Goal: Find specific page/section: Find specific page/section

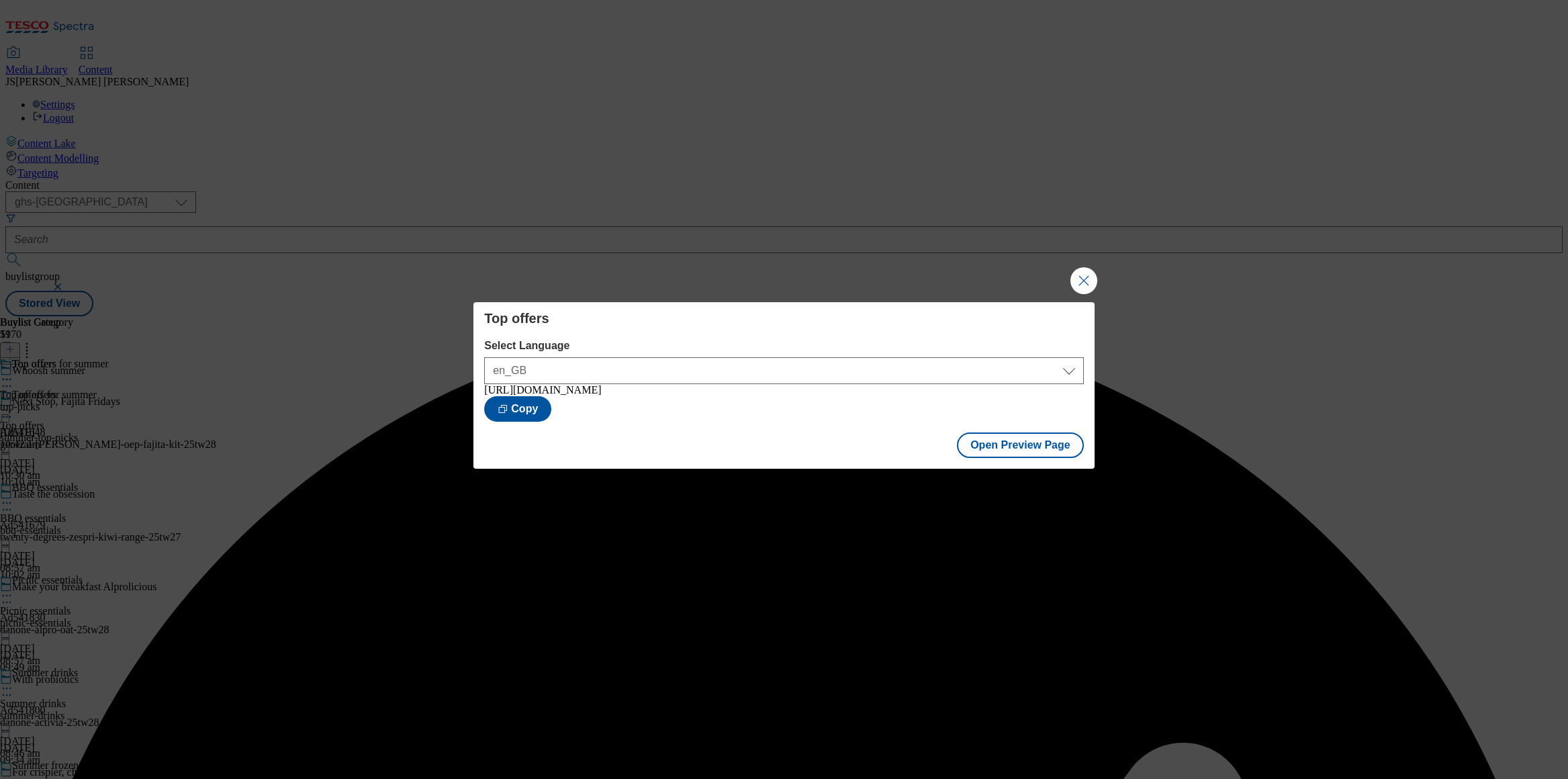
select select "ghs-uk"
drag, startPoint x: 1087, startPoint y: 275, endPoint x: 970, endPoint y: 242, distance: 121.6
click at [1085, 275] on button "Close Modal" at bounding box center [1084, 281] width 27 height 27
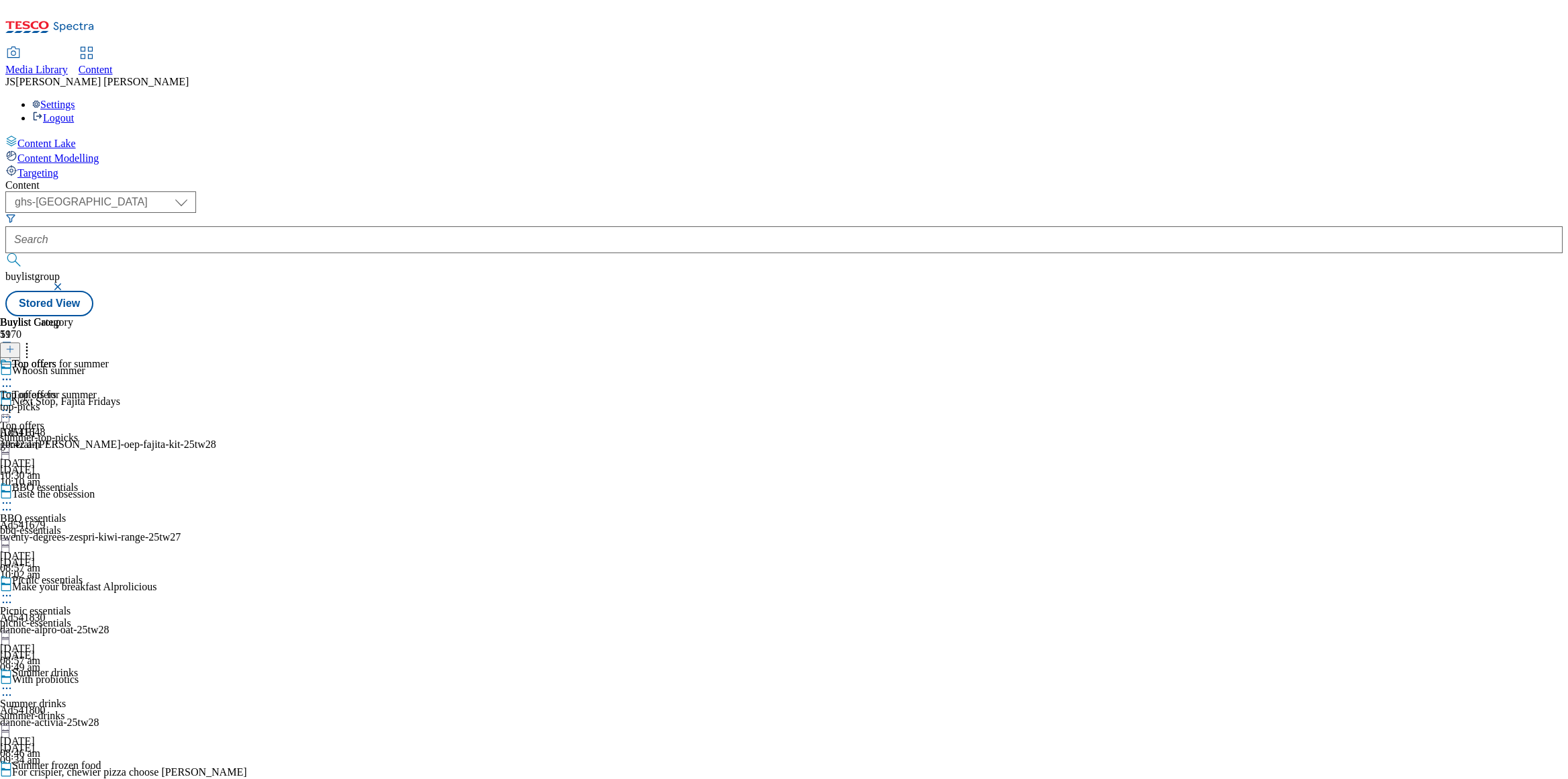
click at [68, 48] on link "Media Library" at bounding box center [36, 61] width 62 height 28
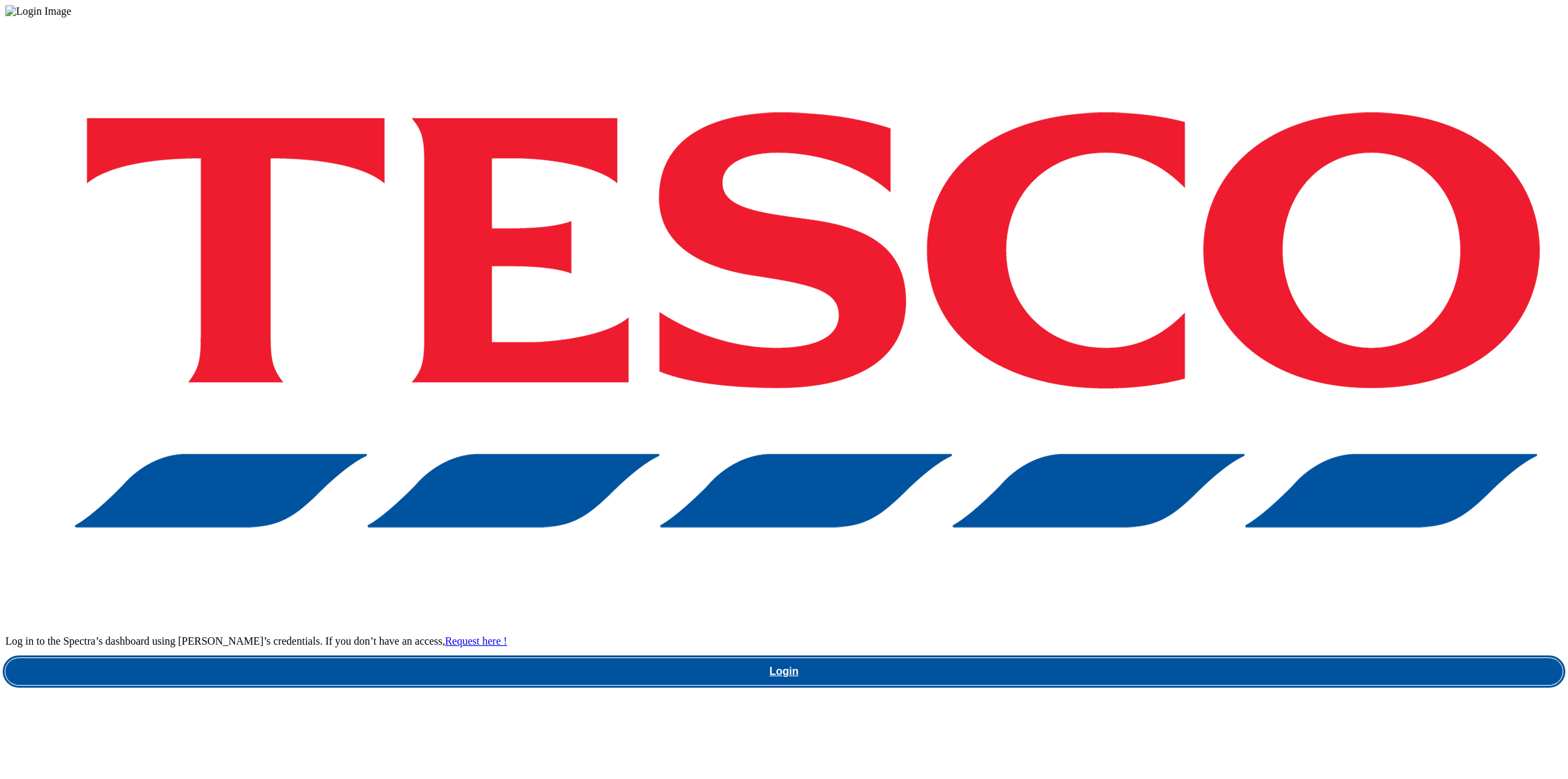
click at [1154, 658] on link "Login" at bounding box center [784, 671] width 1558 height 27
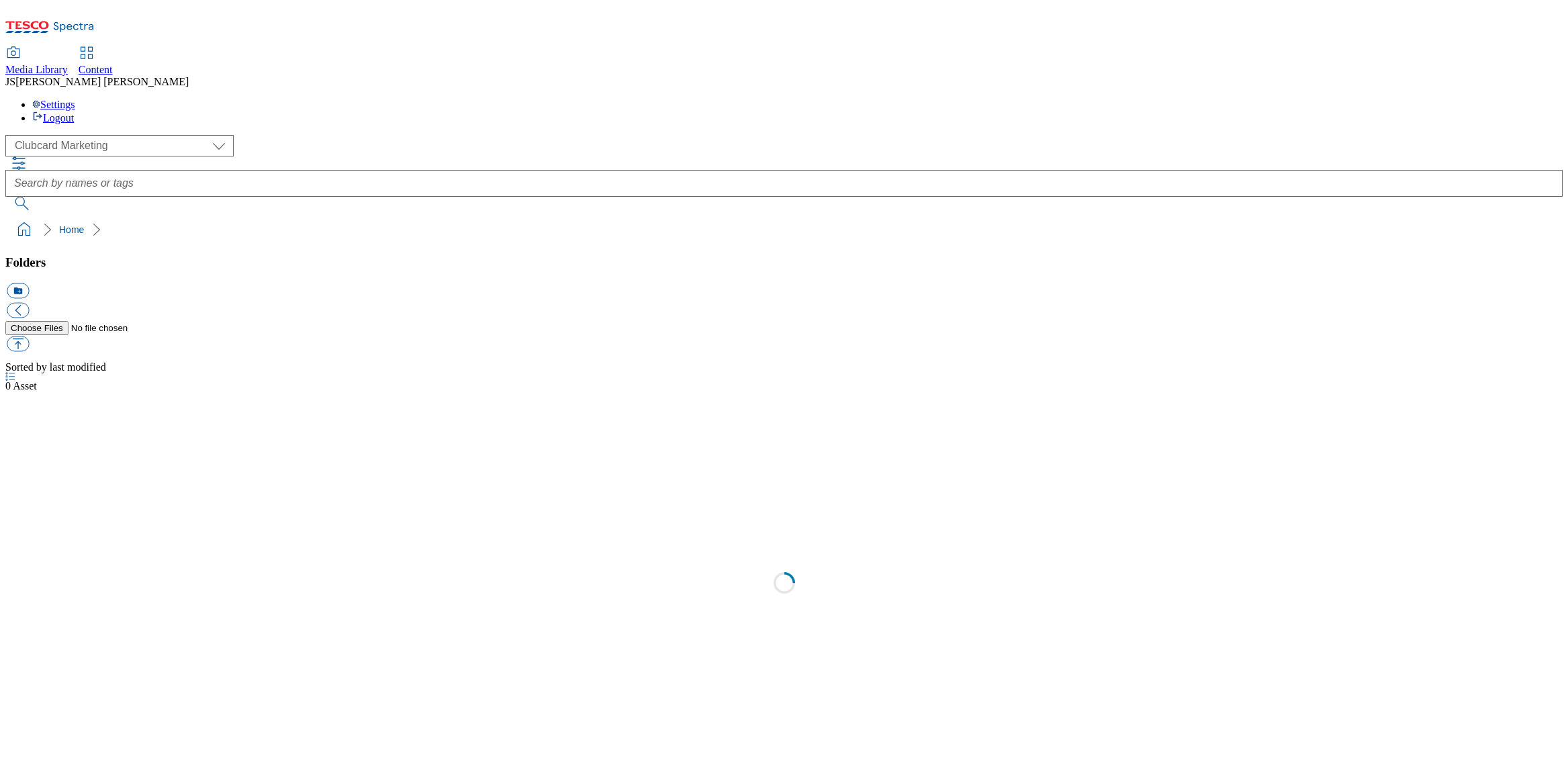
scroll to position [1, 0]
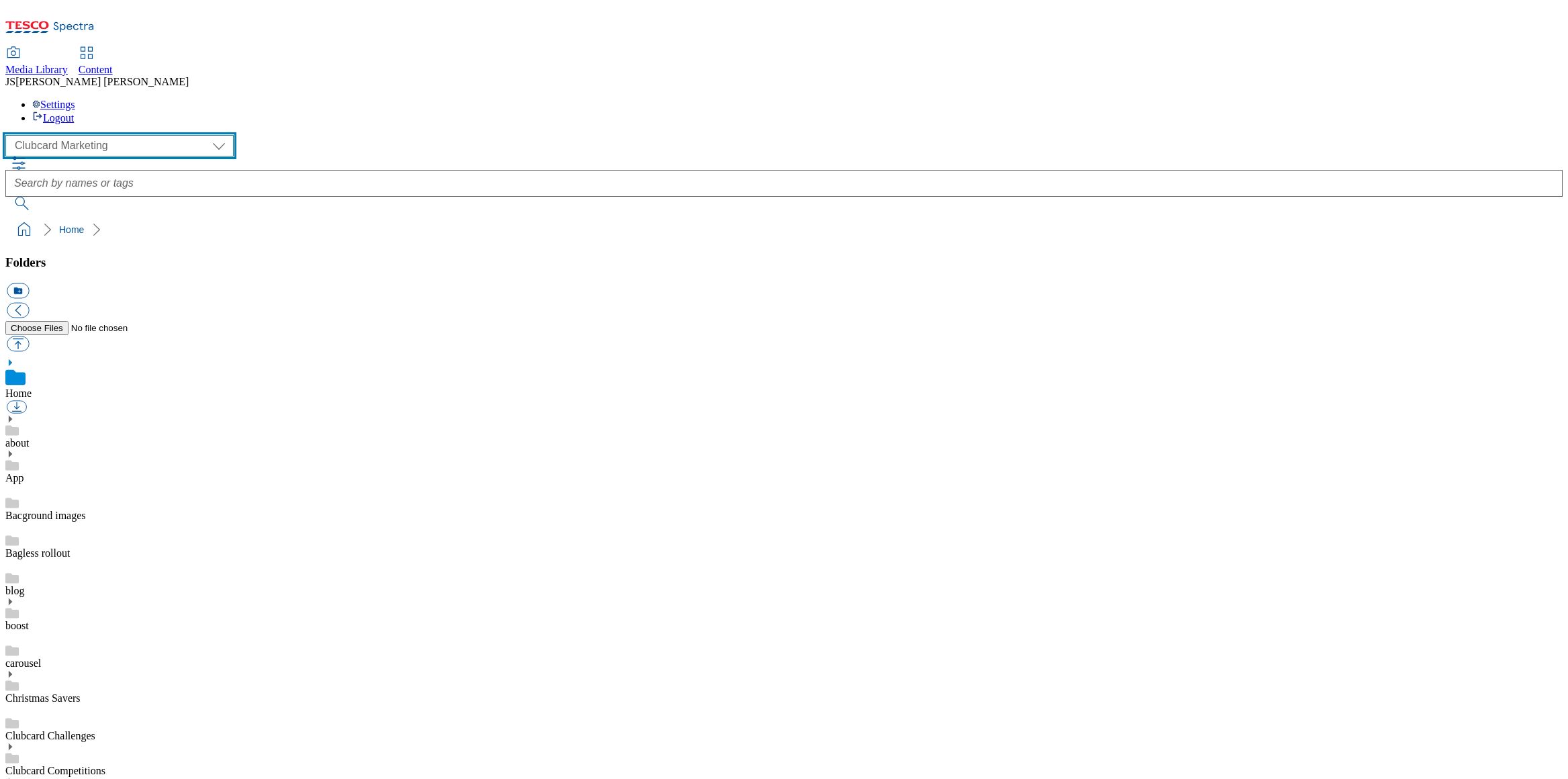
click at [89, 135] on select "Clubcard Marketing Dotcom UK GHS Marketing UK GHS ROI iGHS Marketing CE MCA CZ …" at bounding box center [119, 145] width 228 height 22
select select "flare-homepage"
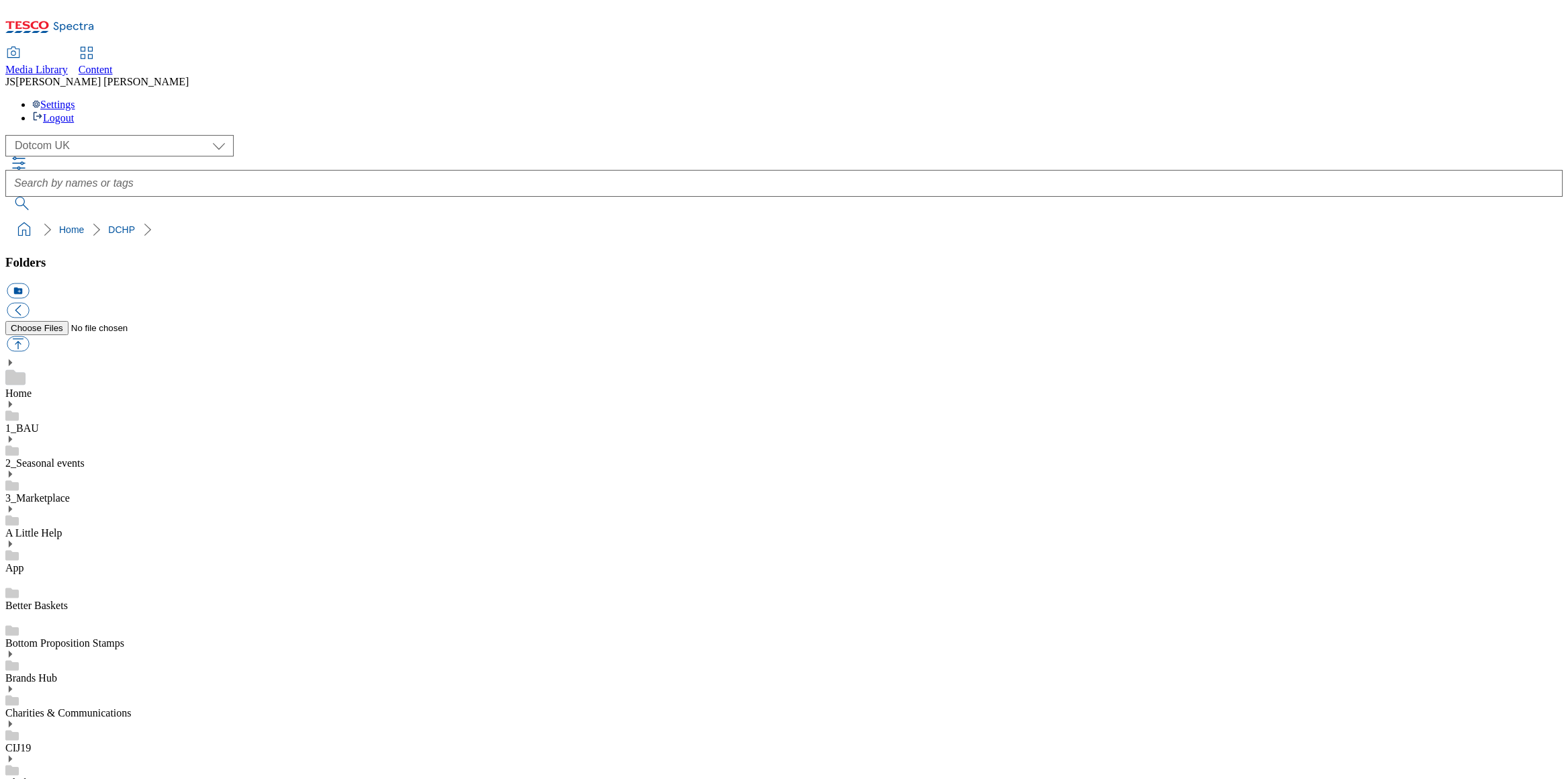
click at [15, 400] on icon at bounding box center [10, 404] width 9 height 9
click at [36, 435] on div "Back up banners Home Page Logos" at bounding box center [784, 490] width 1558 height 110
click at [15, 472] on icon at bounding box center [10, 476] width 9 height 9
click at [12, 752] on use at bounding box center [10, 756] width 3 height 7
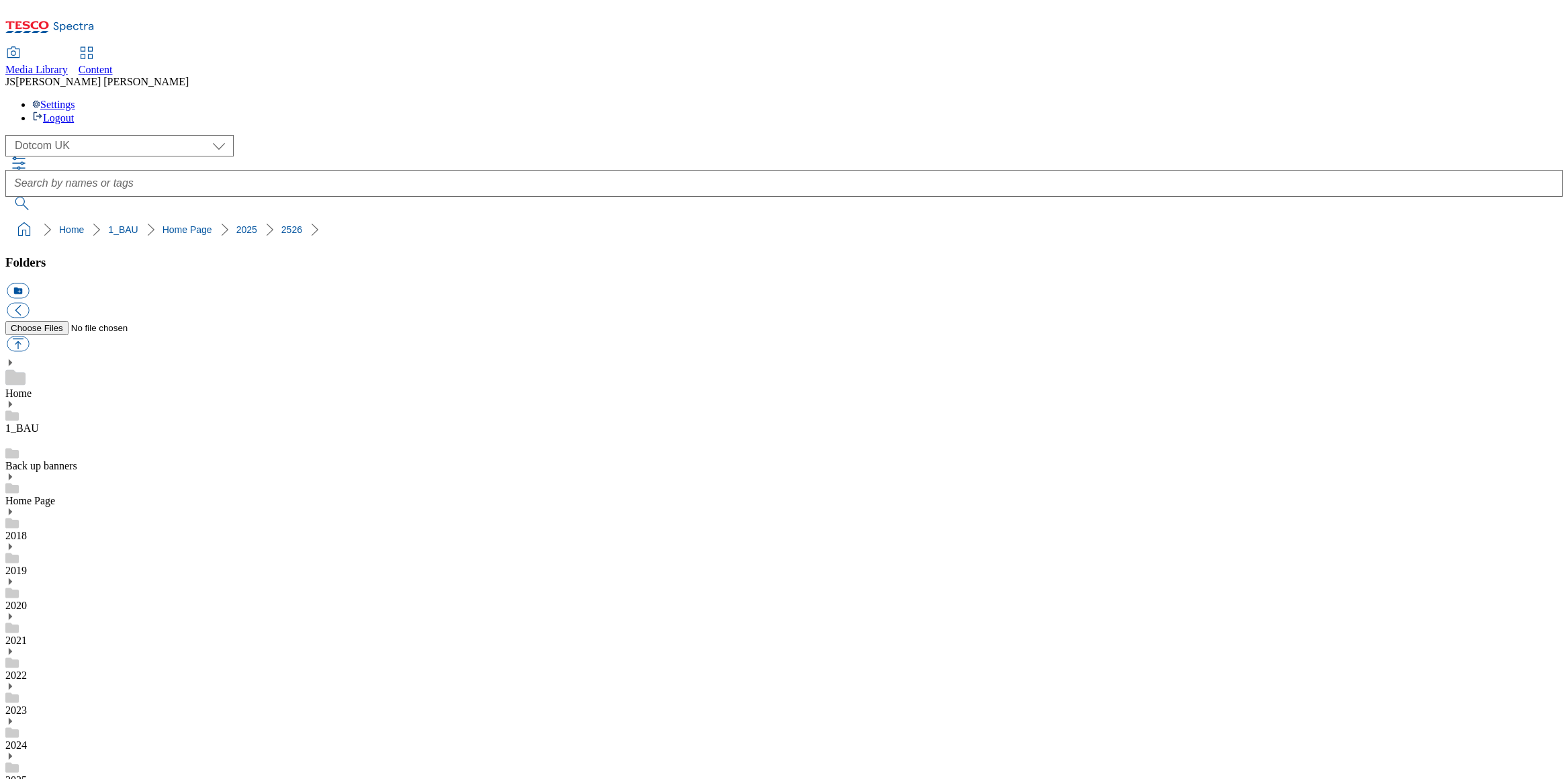
scroll to position [0, 0]
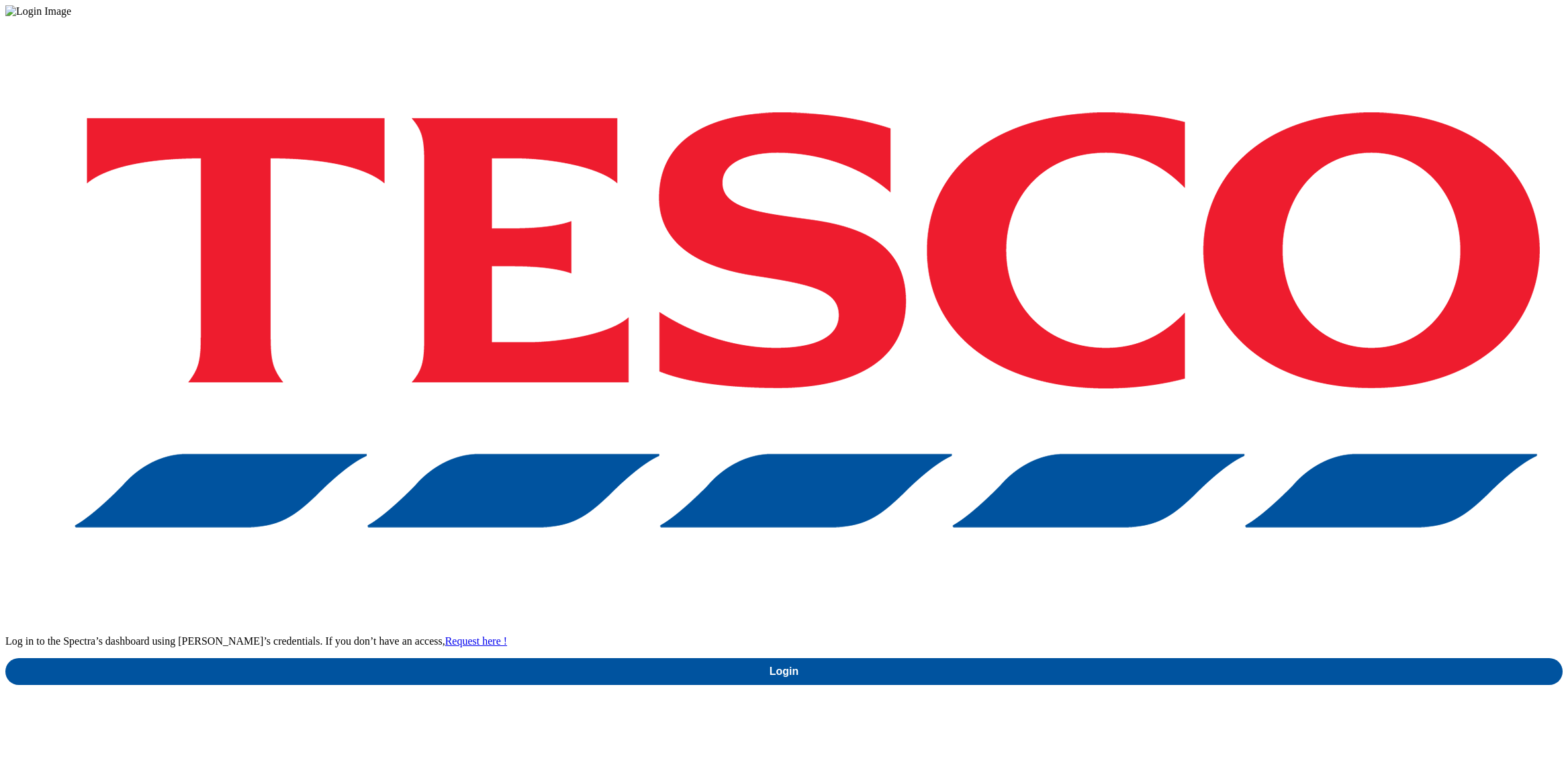
drag, startPoint x: 1161, startPoint y: 458, endPoint x: 1157, endPoint y: 445, distance: 13.6
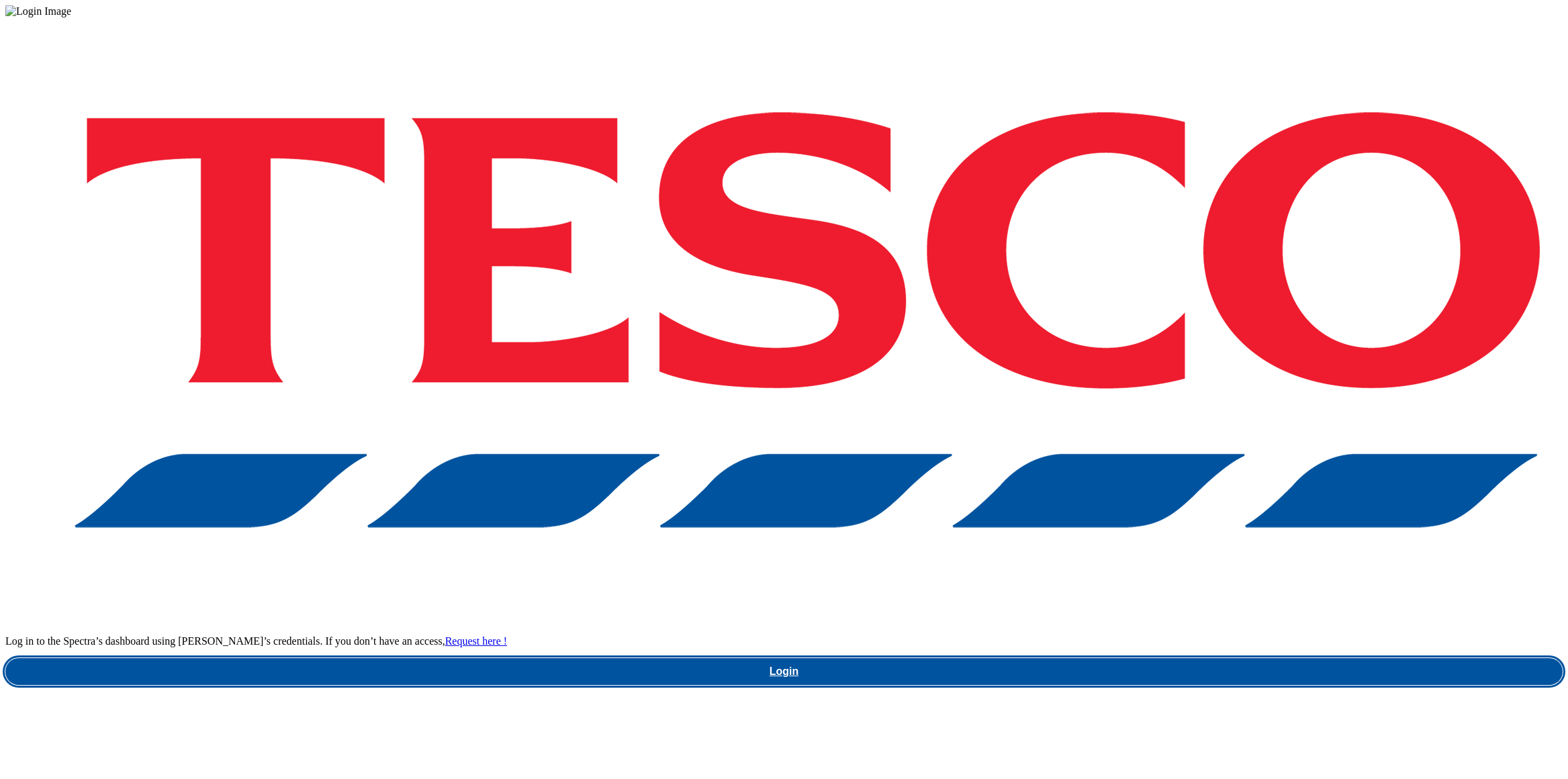
click at [1160, 458] on div "Log in to the Spectra’s dashboard using [PERSON_NAME]’s credentials. If you don…" at bounding box center [784, 351] width 1558 height 667
click at [1157, 658] on link "Login" at bounding box center [784, 671] width 1558 height 27
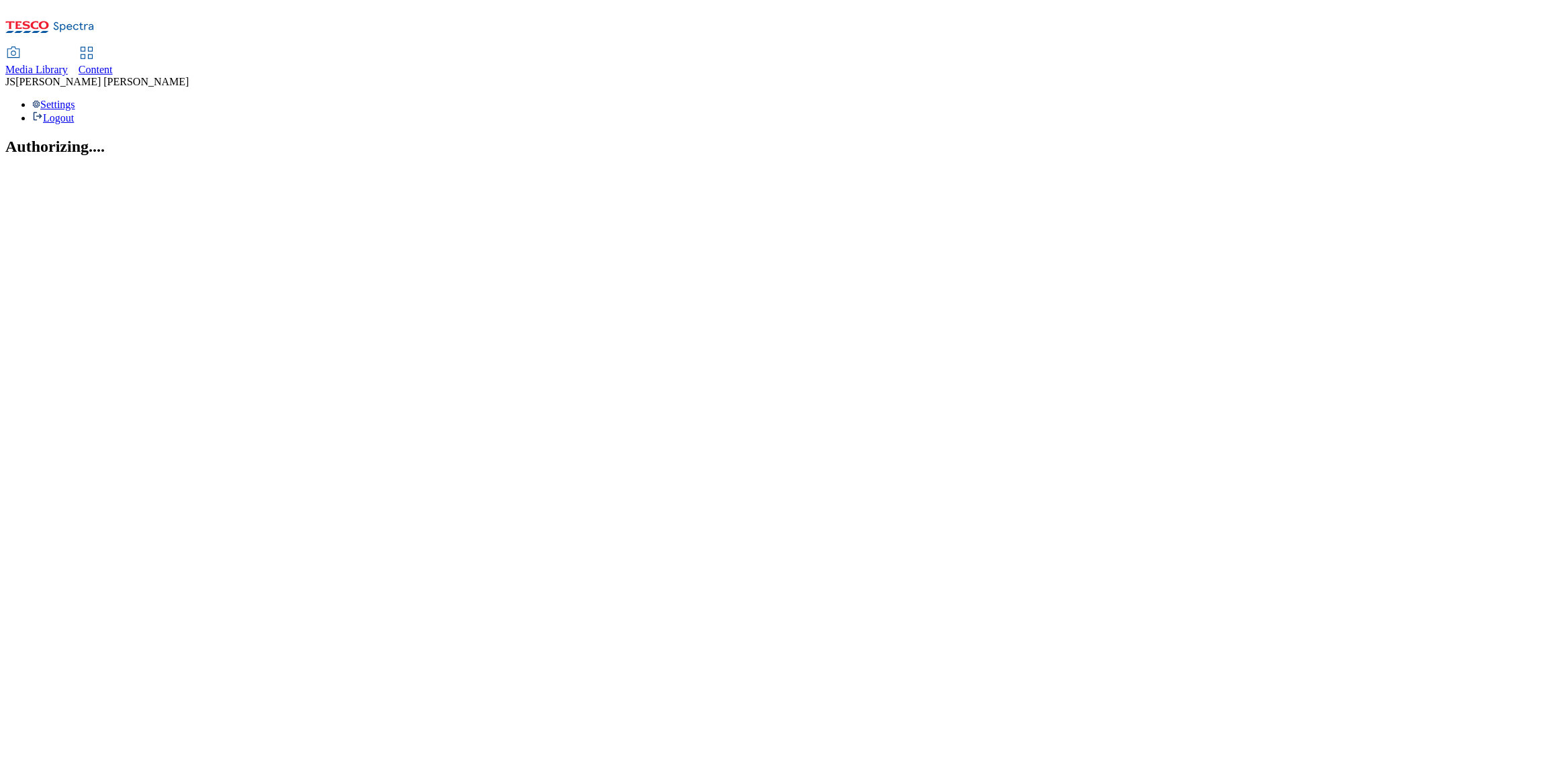
select select "flare-homepage"
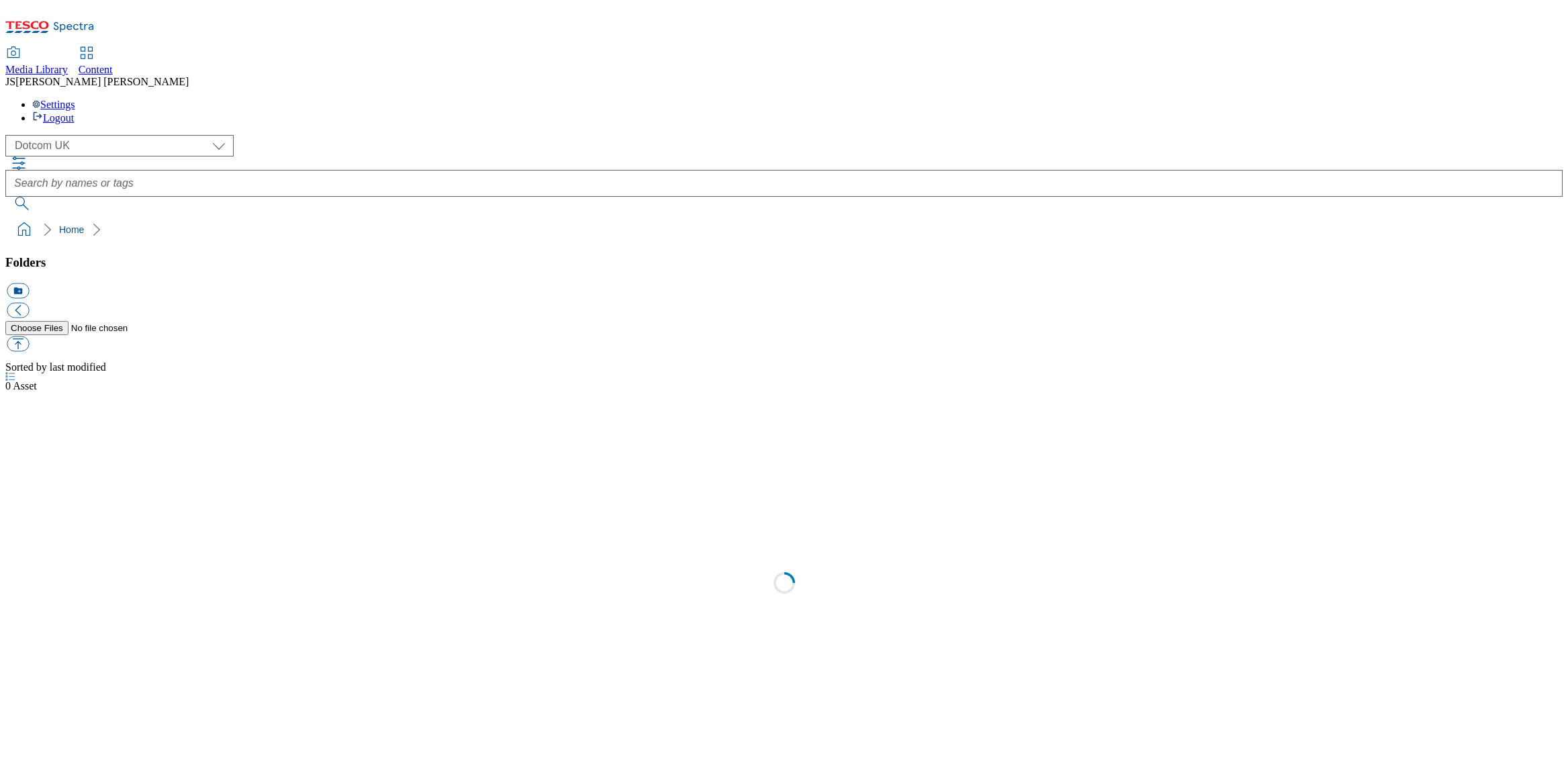
scroll to position [1, 0]
